Goal: Contribute content: Add original content to the website for others to see

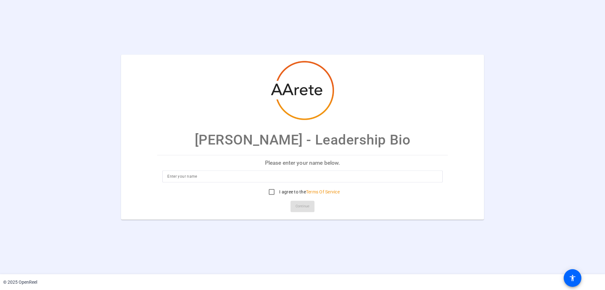
click at [226, 178] on input at bounding box center [302, 176] width 270 height 8
type input "[PERSON_NAME]"
click at [271, 188] on input "I agree to the Terms Of Service" at bounding box center [271, 191] width 13 height 13
checkbox input "true"
click at [297, 207] on span "Continue" at bounding box center [303, 205] width 14 height 9
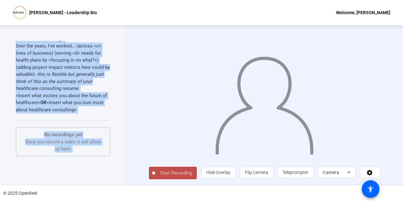
scroll to position [93, 0]
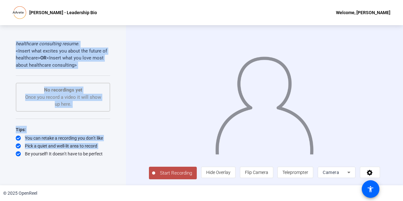
drag, startPoint x: 14, startPoint y: 65, endPoint x: 87, endPoint y: 69, distance: 72.6
click at [87, 69] on div "Teleprompter Script I'm <Name>, <Title> at [GEOGRAPHIC_DATA] I've been at [GEOG…" at bounding box center [63, 105] width 126 height 160
copy div "I'm <Name>, <Title> at [GEOGRAPHIC_DATA] I've been at [GEOGRAPHIC_DATA] since <…"
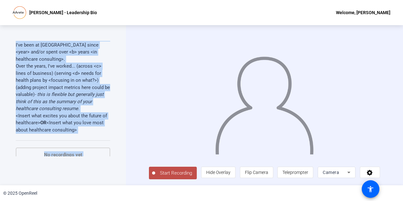
scroll to position [0, 0]
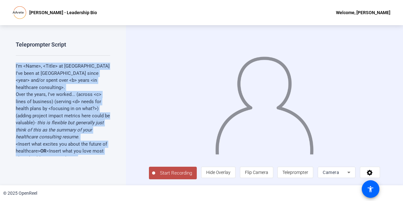
click at [71, 97] on p "Over the years, I've worked... (across <c> lines of business) (serving <d> need…" at bounding box center [63, 116] width 95 height 50
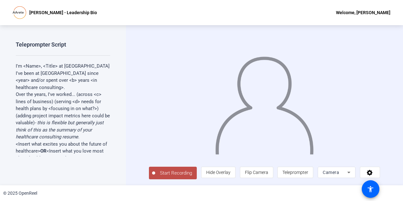
click at [366, 94] on div at bounding box center [264, 96] width 231 height 130
click at [176, 175] on span "Start Recording" at bounding box center [176, 173] width 42 height 7
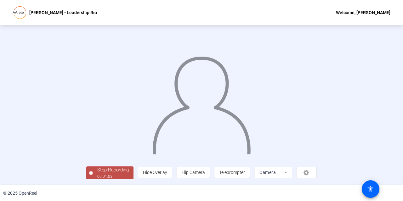
scroll to position [30, 0]
click at [97, 176] on div "00:01:04" at bounding box center [113, 177] width 32 height 6
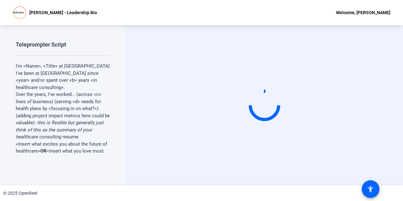
scroll to position [93, 0]
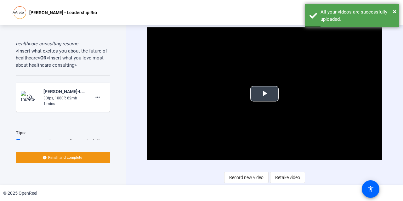
click at [265, 94] on span "Video Player" at bounding box center [265, 94] width 0 height 0
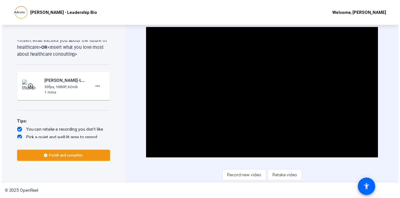
scroll to position [113, 0]
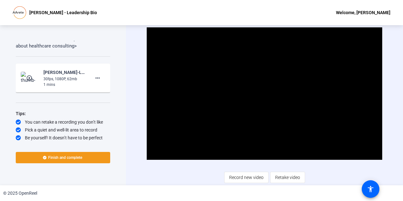
click at [81, 158] on span "Finish and complete" at bounding box center [65, 157] width 34 height 5
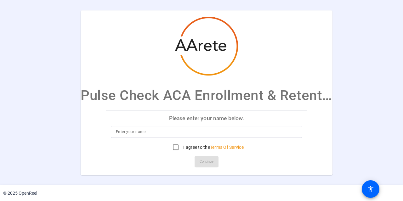
click at [151, 136] on input at bounding box center [207, 132] width 182 height 8
type input "Paul Schuhmacher"
click at [175, 147] on input "I agree to the Terms Of Service" at bounding box center [176, 147] width 13 height 13
checkbox input "true"
click at [200, 162] on span "Continue" at bounding box center [207, 161] width 14 height 9
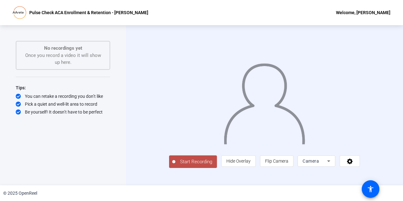
click at [48, 148] on div "Start Recording No recordings yet Once you record a video it will show up here.…" at bounding box center [63, 99] width 95 height 116
click at [176, 166] on span "Start Recording" at bounding box center [197, 162] width 42 height 7
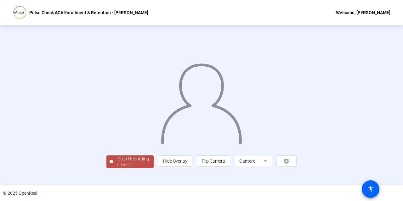
click at [107, 130] on div at bounding box center [202, 96] width 190 height 107
click at [118, 168] on div "00:01:34" at bounding box center [134, 166] width 32 height 6
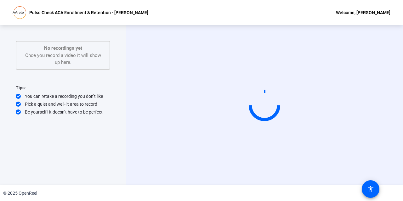
click at [217, 99] on video at bounding box center [264, 105] width 95 height 53
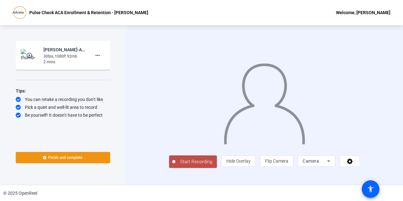
click at [74, 60] on div "2 mins" at bounding box center [64, 62] width 42 height 6
click at [66, 57] on div "30fps, 1080P, 92mb" at bounding box center [64, 57] width 42 height 6
click at [66, 156] on span "Finish and complete" at bounding box center [65, 157] width 34 height 5
